Goal: Task Accomplishment & Management: Use online tool/utility

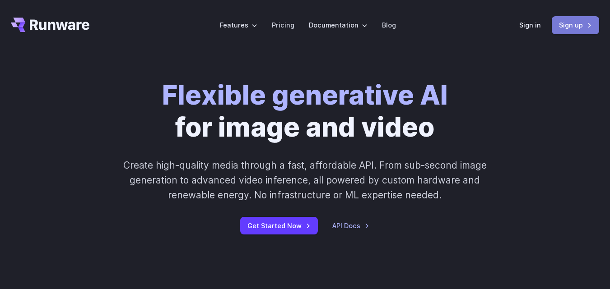
click at [567, 23] on link "Sign up" at bounding box center [574, 25] width 47 height 18
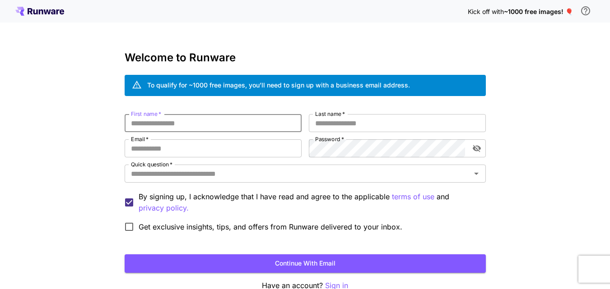
click at [187, 120] on input "First name   *" at bounding box center [213, 123] width 177 height 18
click at [157, 129] on input "First name   *" at bounding box center [213, 123] width 177 height 18
type input "*********"
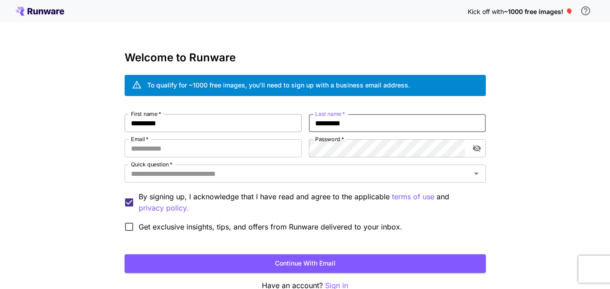
type input "*********"
type input "**********"
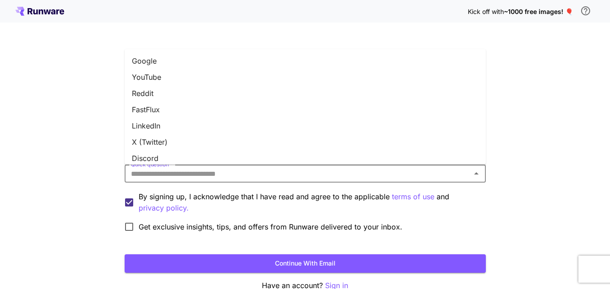
click at [198, 177] on input "Quick question   *" at bounding box center [297, 173] width 341 height 13
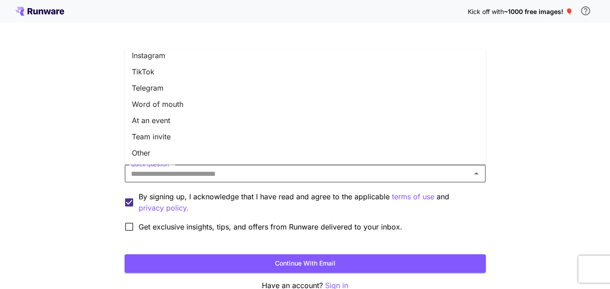
click at [148, 152] on li "Other" at bounding box center [305, 153] width 361 height 16
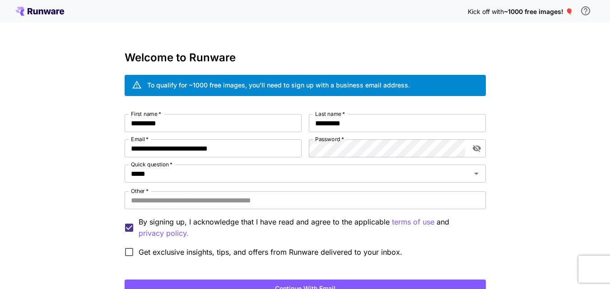
scroll to position [76, 0]
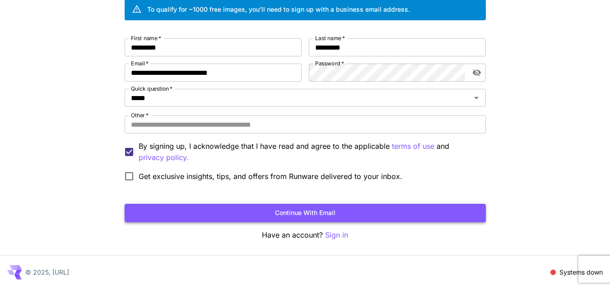
click at [228, 207] on button "Continue with email" at bounding box center [305, 213] width 361 height 19
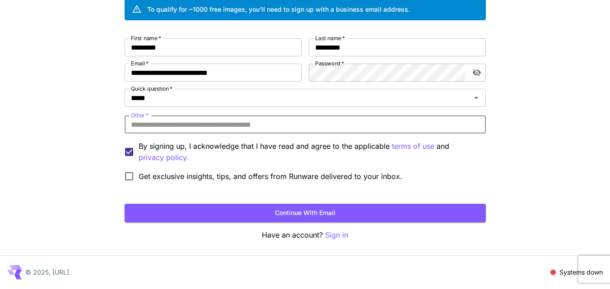
click at [185, 130] on input "Other   *" at bounding box center [305, 125] width 361 height 18
click at [171, 130] on input "Other   *" at bounding box center [305, 125] width 361 height 18
click at [171, 129] on input "Other   *" at bounding box center [305, 125] width 361 height 18
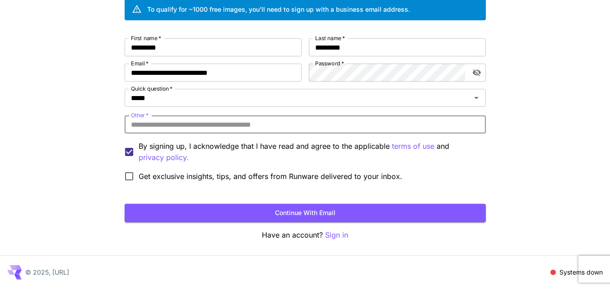
click at [171, 129] on input "Other   *" at bounding box center [305, 125] width 361 height 18
click at [158, 100] on input "*****" at bounding box center [291, 98] width 329 height 13
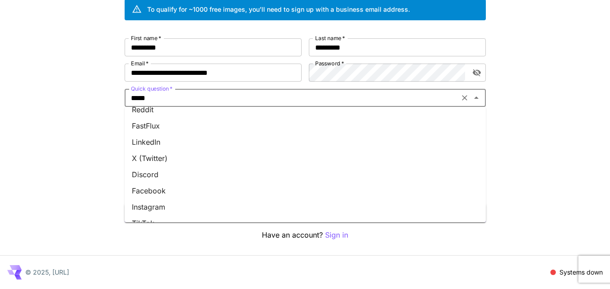
scroll to position [0, 0]
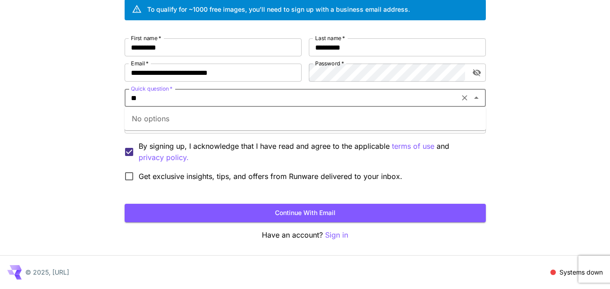
type input "*"
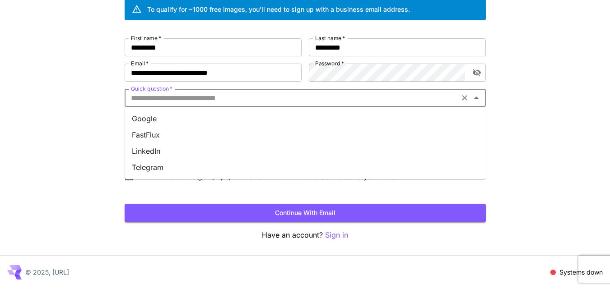
scroll to position [51, 0]
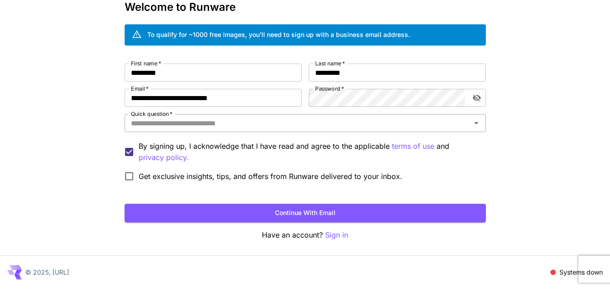
click at [185, 126] on input "Quick question   *" at bounding box center [297, 123] width 341 height 13
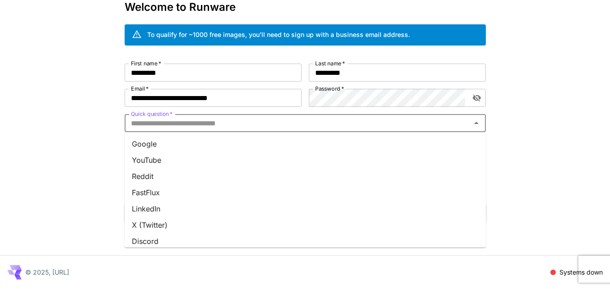
scroll to position [135, 0]
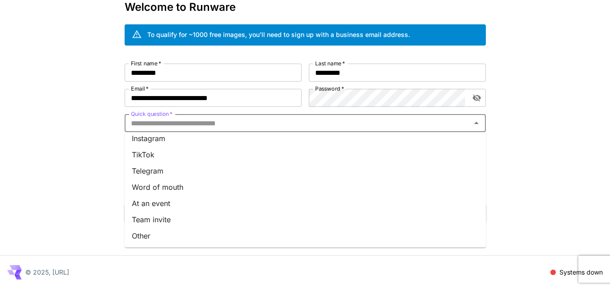
click at [144, 239] on li "Other" at bounding box center [305, 236] width 361 height 16
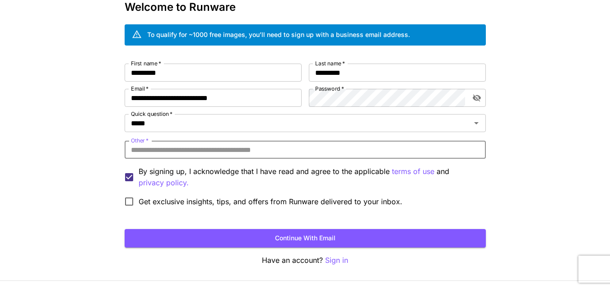
click at [160, 147] on input "Other   *" at bounding box center [305, 150] width 361 height 18
type input "*******"
click at [175, 235] on button "Continue with email" at bounding box center [305, 238] width 361 height 19
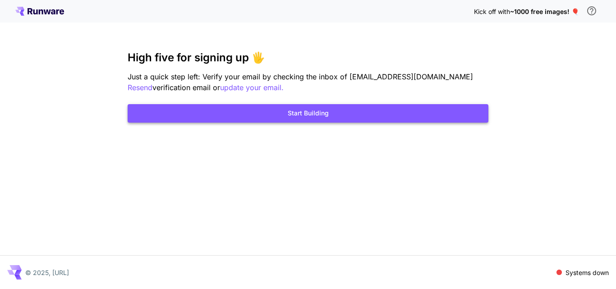
click at [312, 116] on button "Start Building" at bounding box center [308, 113] width 361 height 19
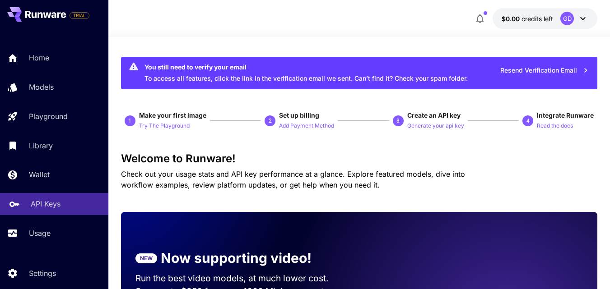
click at [36, 206] on p "API Keys" at bounding box center [46, 204] width 30 height 11
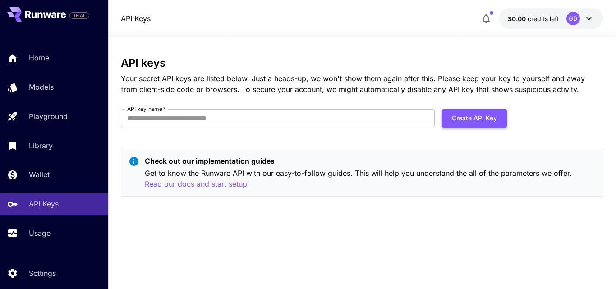
click at [470, 120] on button "Create API Key" at bounding box center [474, 118] width 65 height 19
click at [243, 116] on input "API key name   *" at bounding box center [278, 118] width 314 height 18
type input "******"
click at [463, 114] on button "Create API Key" at bounding box center [474, 118] width 65 height 19
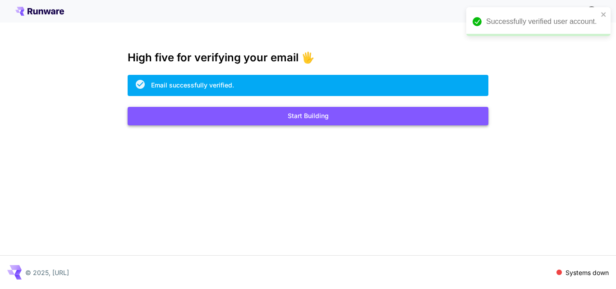
click at [315, 116] on button "Start Building" at bounding box center [308, 116] width 361 height 19
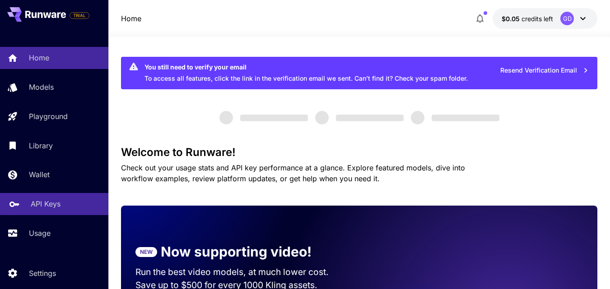
click at [45, 201] on p "API Keys" at bounding box center [46, 204] width 30 height 11
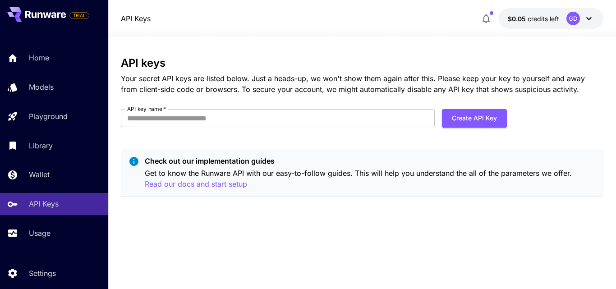
click at [276, 132] on form "API key name   * API key name   * Create API Key" at bounding box center [314, 121] width 386 height 25
click at [255, 124] on input "API key name   *" at bounding box center [278, 118] width 314 height 18
type input "******"
drag, startPoint x: 445, startPoint y: 119, endPoint x: 439, endPoint y: 120, distance: 5.9
click at [446, 119] on button "Create API Key" at bounding box center [474, 118] width 65 height 19
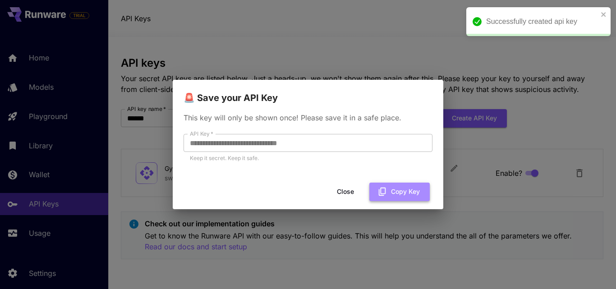
click at [405, 192] on button "Copy Key" at bounding box center [400, 192] width 60 height 19
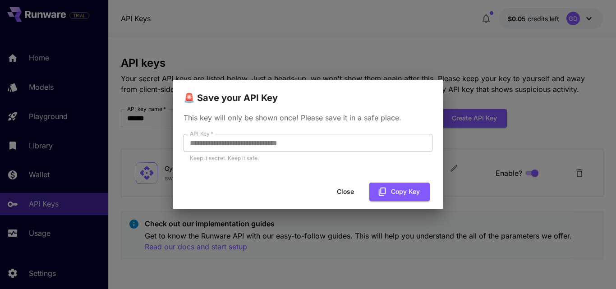
click at [346, 193] on button "Close" at bounding box center [345, 192] width 41 height 19
